Goal: Task Accomplishment & Management: Complete application form

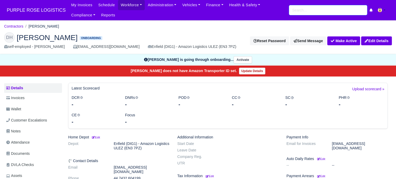
click at [321, 9] on input "search" at bounding box center [328, 10] width 78 height 10
click at [319, 10] on input "search" at bounding box center [328, 10] width 78 height 10
click at [324, 12] on input "search" at bounding box center [328, 10] width 78 height 10
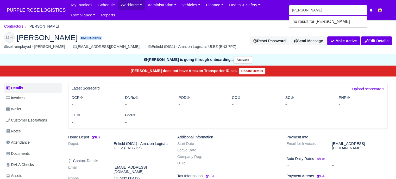
type input "kamal"
type input "kamal Mohamed"
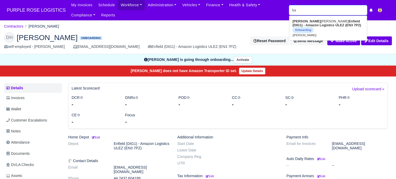
type input "k"
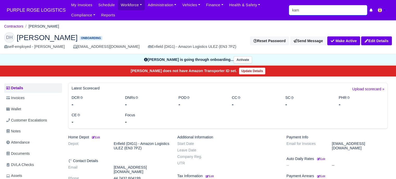
type input "kama"
type input "kamal Mohamed"
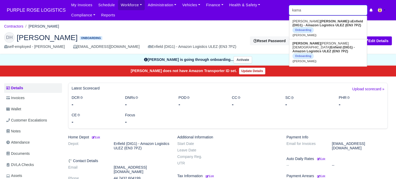
type input "kamal"
type input "kamal Mohamed"
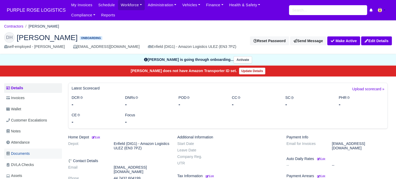
click at [20, 152] on span "Documents" at bounding box center [17, 154] width 23 height 6
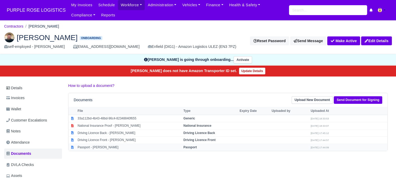
click at [110, 145] on td "Passport - [PERSON_NAME]" at bounding box center [129, 147] width 106 height 7
select select "passport"
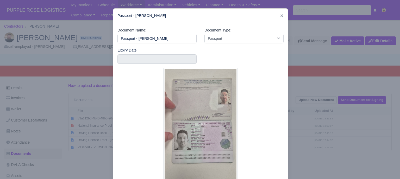
click at [88, 119] on div at bounding box center [200, 89] width 400 height 179
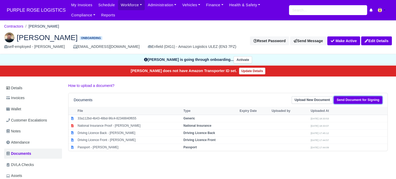
click at [346, 101] on link "Send Document for Signing" at bounding box center [358, 100] width 48 height 8
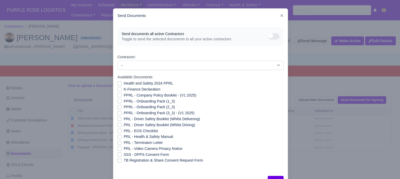
click at [124, 149] on label "PRL - Video Camera Privacy Notice" at bounding box center [153, 149] width 59 height 6
click at [119, 149] on input "PRL - Video Camera Privacy Notice" at bounding box center [120, 148] width 4 height 4
checkbox input "true"
click at [124, 137] on label "PRL - Health & Safety Manual" at bounding box center [148, 137] width 49 height 6
click at [118, 137] on input "PRL - Health & Safety Manual" at bounding box center [120, 136] width 4 height 4
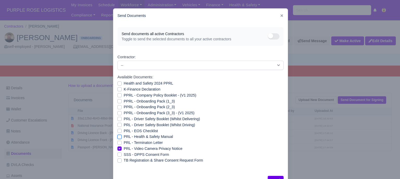
checkbox input "true"
click at [124, 125] on label "PRL - Driver Safety Booklet (Whilst Driving)" at bounding box center [159, 125] width 71 height 6
click at [119, 125] on input "PRL - Driver Safety Booklet (Whilst Driving)" at bounding box center [120, 124] width 4 height 4
checkbox input "true"
click at [124, 120] on label "PRL - Driver Safety Booklet (Whilst Delivering)" at bounding box center [162, 119] width 76 height 6
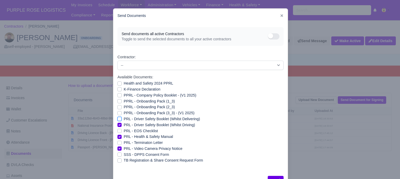
click at [119, 120] on input "PRL - Driver Safety Booklet (Whilst Delivering)" at bounding box center [120, 118] width 4 height 4
checkbox input "true"
drag, startPoint x: 119, startPoint y: 114, endPoint x: 118, endPoint y: 107, distance: 7.3
click at [124, 114] on label "PPRL - Onboarding Pack (3_3) - (V1 2025)" at bounding box center [159, 113] width 71 height 6
click at [119, 114] on input "PPRL - Onboarding Pack (3_3) - (V1 2025)" at bounding box center [120, 112] width 4 height 4
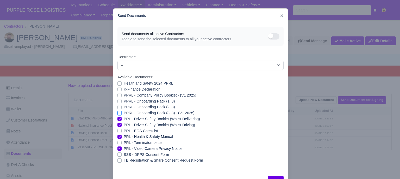
checkbox input "true"
drag, startPoint x: 118, startPoint y: 107, endPoint x: 118, endPoint y: 103, distance: 3.6
click at [124, 106] on label "PPRL - Onboarding Pack (2_3)" at bounding box center [149, 107] width 51 height 6
click at [118, 106] on input "PPRL - Onboarding Pack (2_3)" at bounding box center [120, 106] width 4 height 4
checkbox input "true"
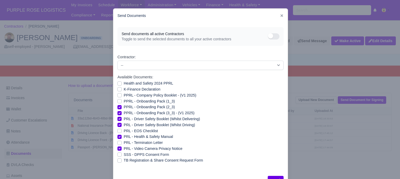
drag, startPoint x: 118, startPoint y: 99, endPoint x: 118, endPoint y: 95, distance: 3.9
click at [118, 99] on div "PPRL - Onboarding Pack (1_3)" at bounding box center [201, 102] width 166 height 6
click at [124, 94] on label "PPRL - Company Policy Booklet - (V1 2025)" at bounding box center [160, 96] width 73 height 6
click at [118, 94] on input "PPRL - Company Policy Booklet - (V1 2025)" at bounding box center [120, 95] width 4 height 4
checkbox input "true"
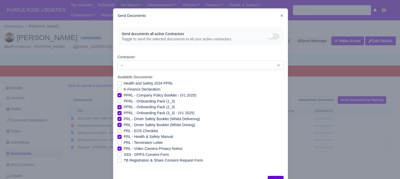
drag, startPoint x: 119, startPoint y: 89, endPoint x: 119, endPoint y: 85, distance: 3.9
click at [124, 89] on label "K-Finance Declaration" at bounding box center [142, 90] width 37 height 6
click at [119, 89] on input "K-Finance Declaration" at bounding box center [120, 89] width 4 height 4
checkbox input "true"
click at [124, 83] on label "Health and Safety 2024 PPRL" at bounding box center [149, 84] width 50 height 6
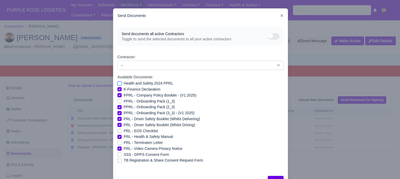
click at [119, 83] on input "Health and Safety 2024 PPRL" at bounding box center [120, 83] width 4 height 4
checkbox input "true"
click at [124, 106] on label "PPRL - Onboarding Pack (2_3)" at bounding box center [149, 107] width 51 height 6
click at [118, 106] on input "PPRL - Onboarding Pack (2_3)" at bounding box center [120, 106] width 4 height 4
checkbox input "false"
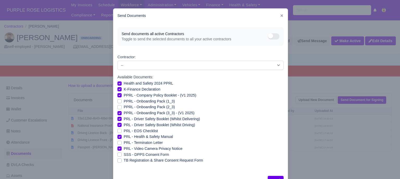
click at [124, 103] on label "PPRL - Onboarding Pack (1_3)" at bounding box center [149, 102] width 51 height 6
click at [118, 103] on input "PPRL - Onboarding Pack (1_3)" at bounding box center [120, 101] width 4 height 4
checkbox input "true"
click at [124, 105] on label "PPRL - Onboarding Pack (2_3)" at bounding box center [149, 107] width 51 height 6
click at [118, 105] on input "PPRL - Onboarding Pack (2_3)" at bounding box center [120, 106] width 4 height 4
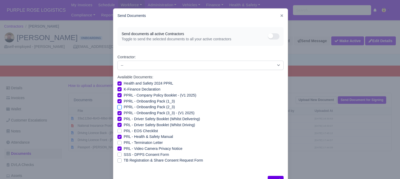
checkbox input "true"
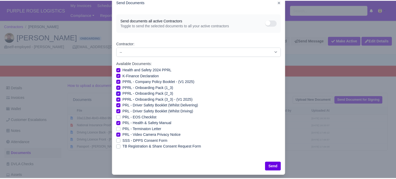
scroll to position [19, 0]
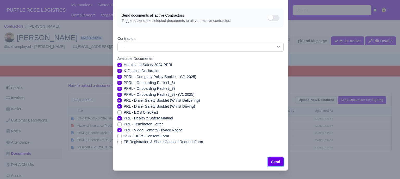
click at [277, 162] on button "Send" at bounding box center [276, 162] width 16 height 9
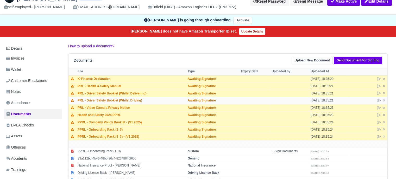
scroll to position [78, 0]
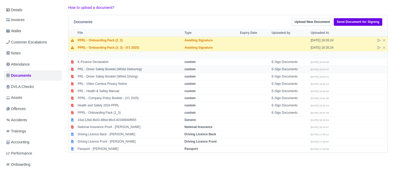
scroll to position [52, 0]
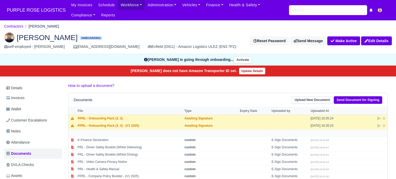
scroll to position [52, 0]
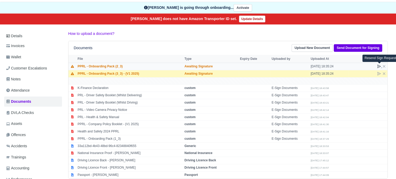
click at [379, 66] on icon at bounding box center [379, 66] width 3 height 3
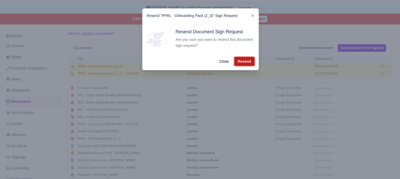
click at [241, 60] on button "Resend" at bounding box center [245, 61] width 20 height 9
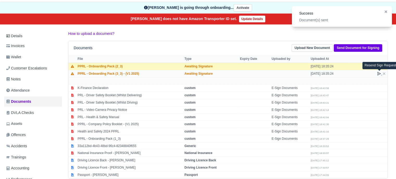
click at [379, 73] on icon at bounding box center [379, 74] width 4 height 4
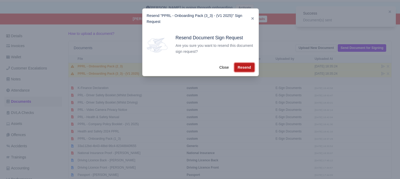
click at [243, 67] on button "Resend" at bounding box center [245, 67] width 20 height 9
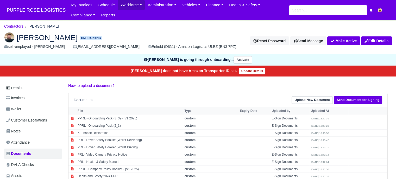
click at [382, 9] on img at bounding box center [380, 10] width 4 height 4
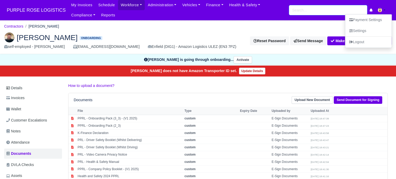
click at [325, 12] on input "search" at bounding box center [328, 10] width 78 height 10
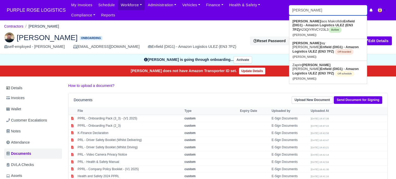
type input "nikos"
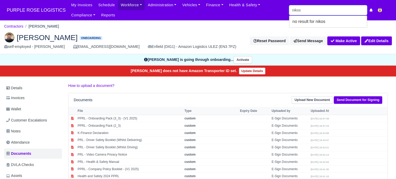
type input "[PERSON_NAME]"
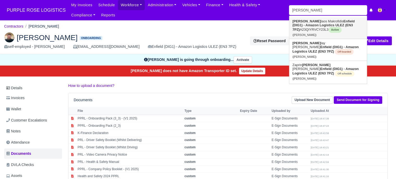
click at [322, 24] on strong "Enfield (DIG1) - Amazon Logistics ULEZ (EN3 7PZ)" at bounding box center [324, 25] width 62 height 12
type input "[PERSON_NAME]"
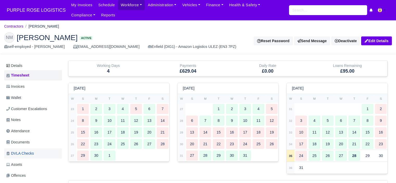
click at [26, 151] on span "DVLA Checks" at bounding box center [20, 154] width 28 height 6
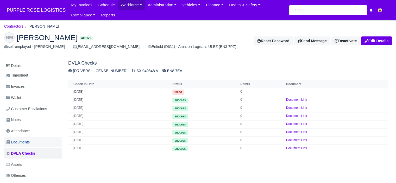
click at [31, 142] on link "Documents" at bounding box center [33, 142] width 58 height 10
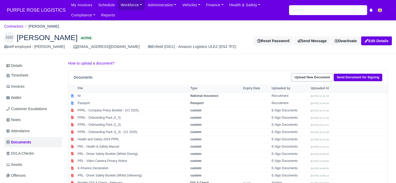
click at [324, 78] on link "Upload New Document" at bounding box center [312, 78] width 41 height 8
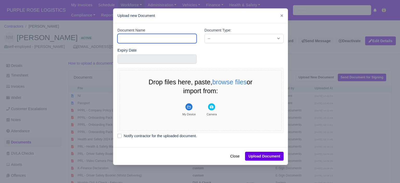
click at [196, 39] on input "Document Name" at bounding box center [157, 38] width 79 height 9
type input "Driver License"
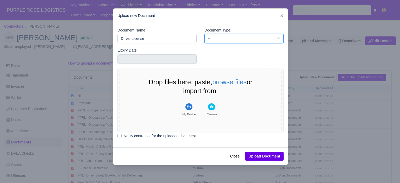
click at [240, 35] on select "-- Accounting Engagement Letter Age Verification Confirmation Background Check …" at bounding box center [244, 38] width 79 height 9
click at [205, 34] on select "-- Accounting Engagement Letter Age Verification Confirmation Background Check …" at bounding box center [244, 38] width 79 height 9
click at [232, 40] on select "-- Accounting Engagement Letter Age Verification Confirmation Background Check …" at bounding box center [244, 38] width 79 height 9
select select "driving-licence-front"
click at [205, 34] on select "-- Accounting Engagement Letter Age Verification Confirmation Background Check …" at bounding box center [244, 38] width 79 height 9
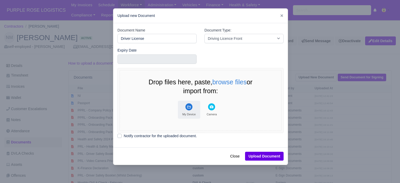
click at [191, 108] on rect "File Uploader" at bounding box center [189, 106] width 7 height 7
click at [189, 109] on rect "File Uploader" at bounding box center [189, 106] width 7 height 7
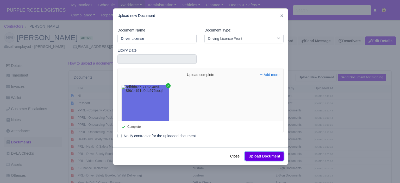
click at [261, 158] on button "Upload Document" at bounding box center [264, 156] width 39 height 9
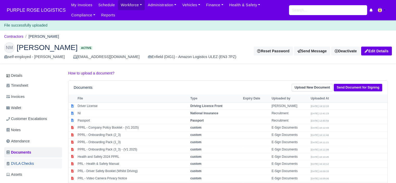
click at [27, 162] on span "DVLA Checks" at bounding box center [20, 164] width 28 height 6
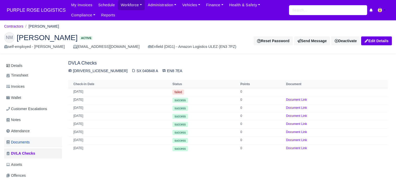
click at [32, 144] on link "Documents" at bounding box center [33, 142] width 58 height 10
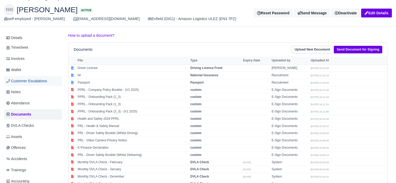
scroll to position [78, 0]
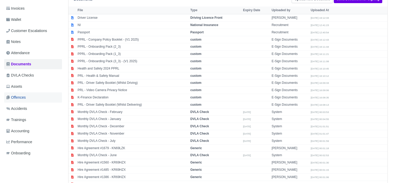
click at [36, 99] on link "Offences" at bounding box center [33, 98] width 58 height 10
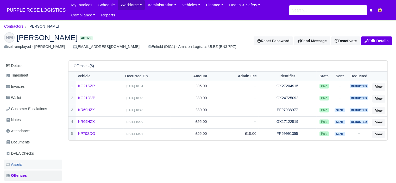
click at [28, 163] on link "Assets" at bounding box center [33, 165] width 58 height 10
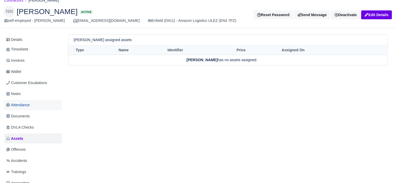
scroll to position [52, 0]
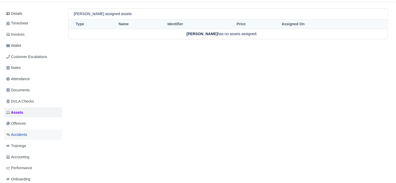
click at [33, 136] on link "Accidents" at bounding box center [33, 135] width 58 height 10
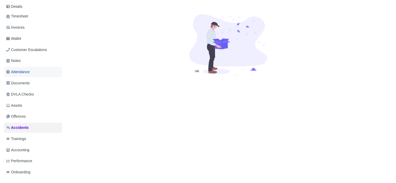
scroll to position [70, 0]
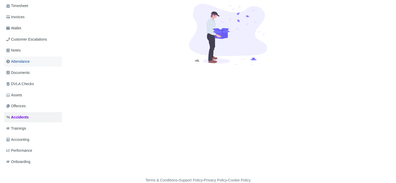
click at [30, 132] on link "Trainings" at bounding box center [33, 129] width 58 height 10
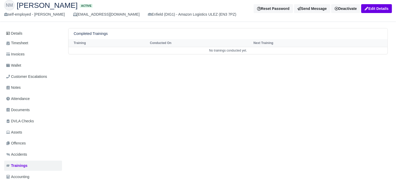
scroll to position [70, 0]
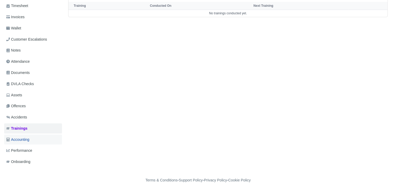
click at [29, 139] on span "Accounting" at bounding box center [17, 140] width 23 height 6
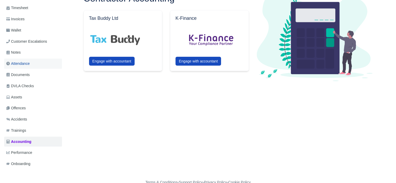
scroll to position [70, 0]
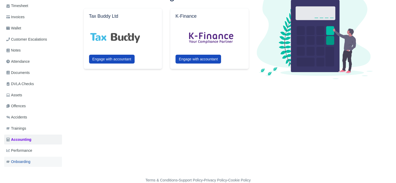
click at [27, 158] on link "Onboarding" at bounding box center [33, 162] width 58 height 10
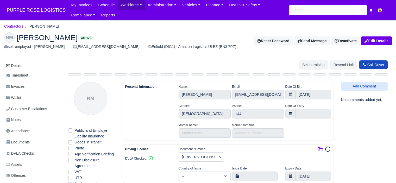
select select "[GEOGRAPHIC_DATA]"
select select "british-passport"
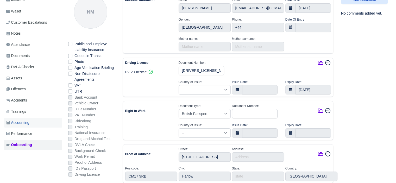
scroll to position [52, 0]
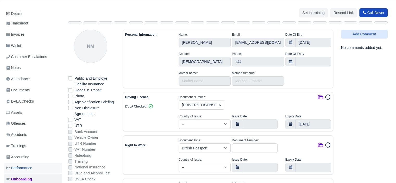
click at [27, 168] on span "Performance" at bounding box center [19, 168] width 26 height 6
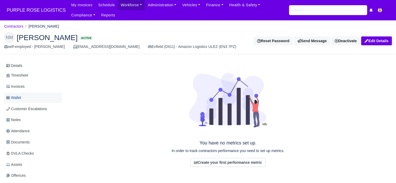
click at [20, 99] on span "Wallet" at bounding box center [13, 98] width 15 height 6
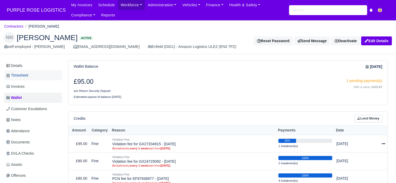
click at [23, 77] on span "Timesheet" at bounding box center [17, 75] width 22 height 6
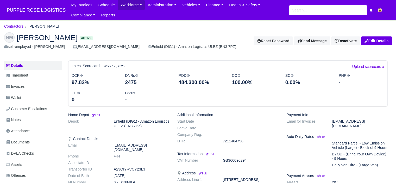
click at [386, 10] on button at bounding box center [383, 11] width 17 height 8
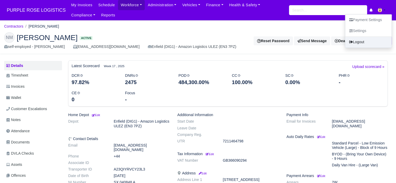
click at [372, 40] on link "Logout" at bounding box center [369, 42] width 46 height 11
